Goal: Entertainment & Leisure: Consume media (video, audio)

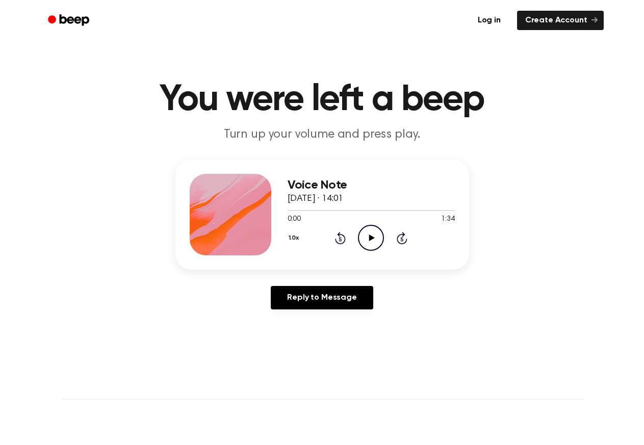
click at [371, 234] on icon "Play Audio" at bounding box center [371, 238] width 26 height 26
drag, startPoint x: 369, startPoint y: 240, endPoint x: 367, endPoint y: 209, distance: 30.7
click at [370, 237] on icon at bounding box center [372, 238] width 6 height 7
click at [378, 230] on icon "Pause Audio" at bounding box center [371, 238] width 26 height 26
drag, startPoint x: 374, startPoint y: 244, endPoint x: 384, endPoint y: 235, distance: 13.4
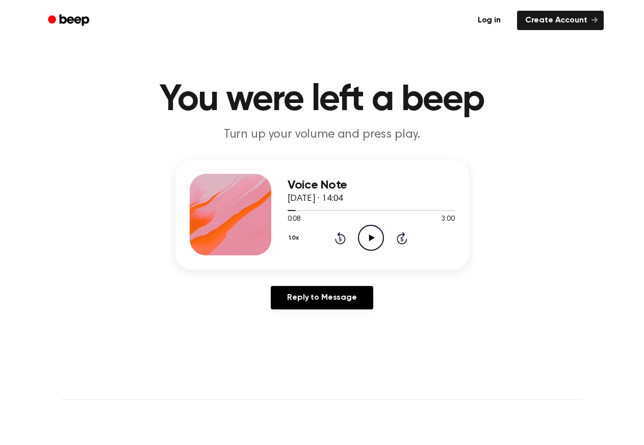
click at [374, 243] on icon "Play Audio" at bounding box center [371, 238] width 26 height 26
click at [372, 241] on icon "Play Audio" at bounding box center [371, 238] width 26 height 26
click at [371, 239] on icon at bounding box center [372, 238] width 6 height 7
click at [370, 241] on icon "Play Audio" at bounding box center [371, 238] width 26 height 26
click at [366, 237] on icon "Play Audio" at bounding box center [371, 238] width 26 height 26
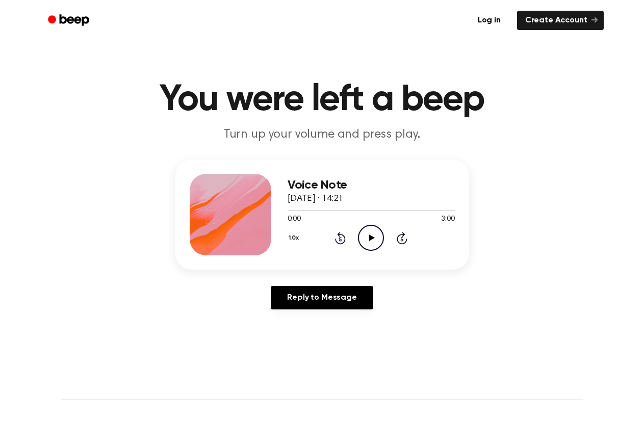
click at [375, 235] on icon "Play Audio" at bounding box center [371, 238] width 26 height 26
click at [376, 238] on icon "Pause Audio" at bounding box center [371, 238] width 26 height 26
click at [371, 239] on icon at bounding box center [372, 238] width 6 height 7
click at [372, 236] on icon "Play Audio" at bounding box center [371, 238] width 26 height 26
click at [369, 236] on icon at bounding box center [372, 238] width 6 height 7
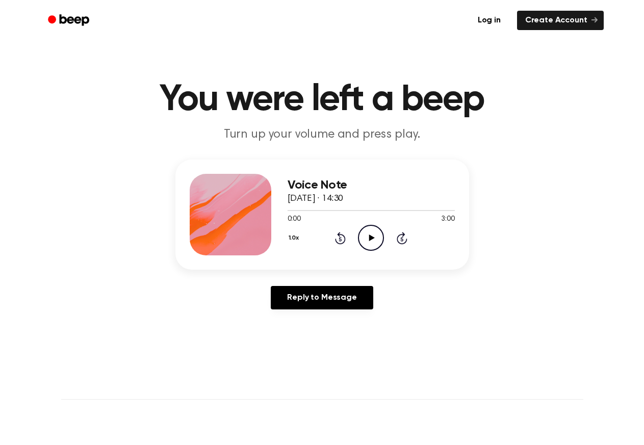
click at [370, 236] on icon at bounding box center [372, 238] width 6 height 7
click at [297, 209] on div at bounding box center [371, 210] width 167 height 8
click at [373, 237] on icon at bounding box center [372, 238] width 6 height 7
click at [367, 237] on icon "Play Audio" at bounding box center [371, 238] width 26 height 26
click at [366, 240] on icon "Play Audio" at bounding box center [371, 238] width 26 height 26
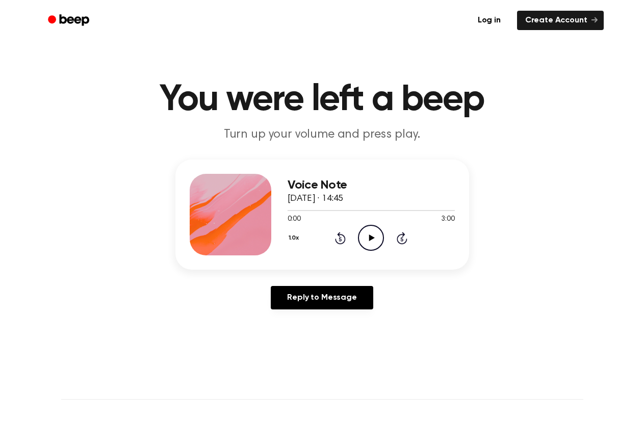
click at [362, 236] on icon "Play Audio" at bounding box center [371, 238] width 26 height 26
